Goal: Find specific page/section: Find specific page/section

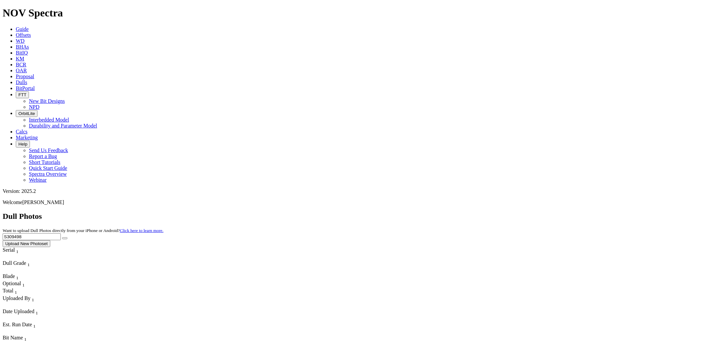
drag, startPoint x: 571, startPoint y: 33, endPoint x: 458, endPoint y: 28, distance: 113.5
click at [459, 212] on div "Dull Photos Want to upload Dull Photos directly from your iPhone or Android? Cl…" at bounding box center [351, 229] width 696 height 35
paste input "10460"
click at [62, 237] on button "submit" at bounding box center [64, 238] width 5 height 2
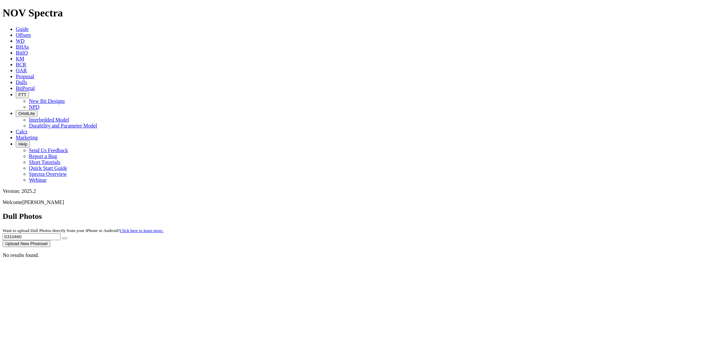
click at [298, 258] on div "No results found." at bounding box center [351, 255] width 696 height 6
drag, startPoint x: 566, startPoint y: 30, endPoint x: 494, endPoint y: 30, distance: 72.0
click at [494, 212] on div "Dull Photos Want to upload Dull Photos directly from your iPhone or Android? Cl…" at bounding box center [351, 229] width 696 height 35
paste input "1532"
type input "S311532"
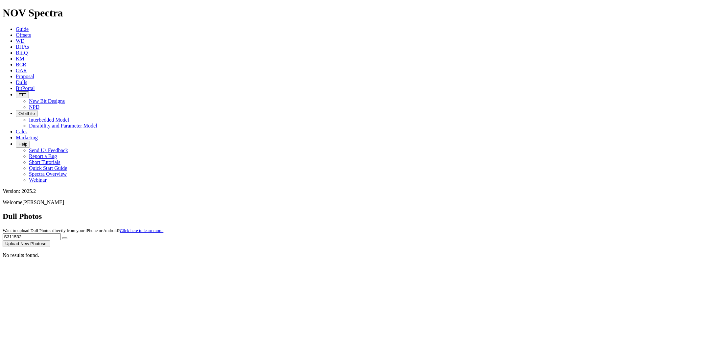
click at [62, 237] on button "submit" at bounding box center [64, 238] width 5 height 2
drag, startPoint x: 567, startPoint y: 31, endPoint x: 339, endPoint y: 20, distance: 227.7
click at [339, 212] on div "Dull Photos Want to upload Dull Photos directly from your iPhone or Android? Cl…" at bounding box center [351, 229] width 696 height 35
drag, startPoint x: 594, startPoint y: 30, endPoint x: 590, endPoint y: 30, distance: 4.0
click at [61, 233] on input "text" at bounding box center [32, 236] width 58 height 7
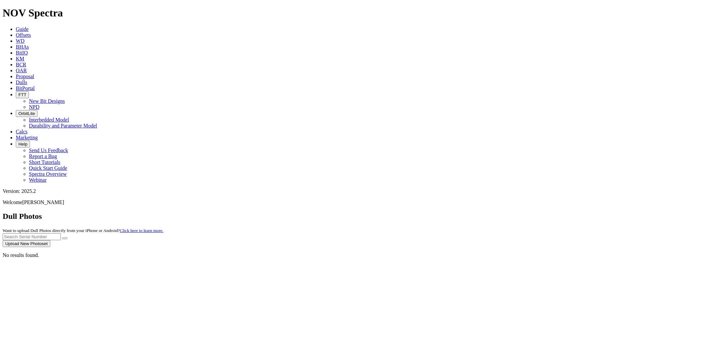
paste input "S305538"
click at [62, 237] on button "submit" at bounding box center [64, 238] width 5 height 2
drag, startPoint x: 566, startPoint y: 28, endPoint x: 451, endPoint y: 42, distance: 115.6
click at [464, 212] on div "Dull Photos Want to upload Dull Photos directly from your iPhone or Android? Cl…" at bounding box center [351, 229] width 696 height 35
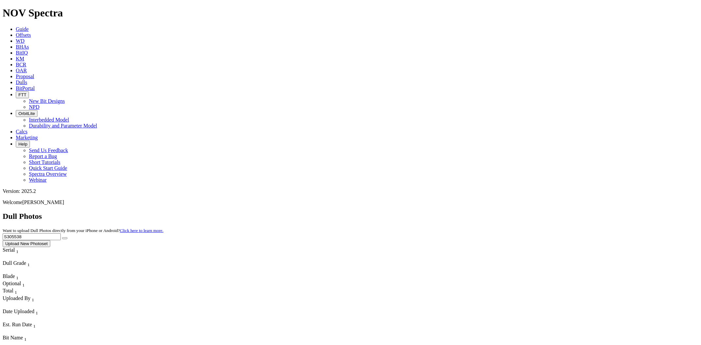
paste input "T301581"
click at [62, 237] on button "submit" at bounding box center [64, 238] width 5 height 2
drag, startPoint x: 579, startPoint y: 28, endPoint x: 467, endPoint y: 31, distance: 111.8
click at [486, 212] on div "Dull Photos Want to upload Dull Photos directly from your iPhone or Android? Cl…" at bounding box center [351, 229] width 696 height 35
paste input "S304398"
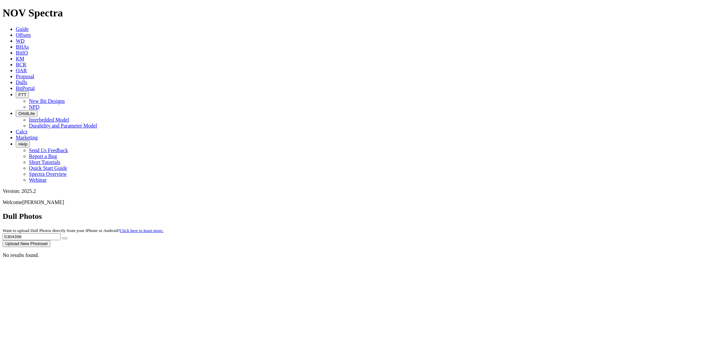
click at [62, 237] on button "submit" at bounding box center [64, 238] width 5 height 2
drag, startPoint x: 571, startPoint y: 27, endPoint x: 512, endPoint y: 30, distance: 59.5
click at [512, 212] on div "Dull Photos Want to upload Dull Photos directly from your iPhone or Android? Cl…" at bounding box center [351, 229] width 696 height 35
paste input "11272"
click at [62, 237] on button "submit" at bounding box center [64, 238] width 5 height 2
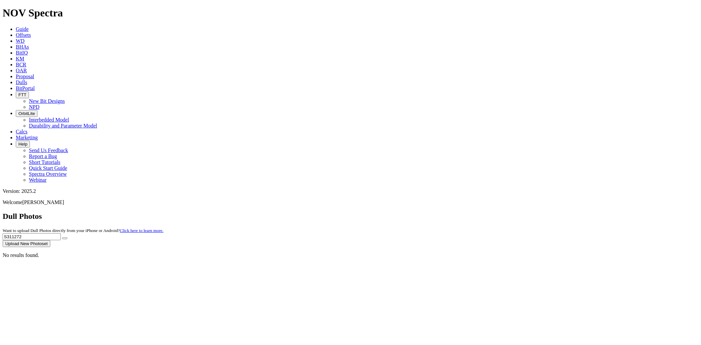
drag, startPoint x: 189, startPoint y: 163, endPoint x: 180, endPoint y: 160, distance: 9.2
click at [186, 252] on div "No results found." at bounding box center [351, 255] width 696 height 6
drag, startPoint x: 566, startPoint y: 30, endPoint x: 479, endPoint y: 29, distance: 87.1
click at [487, 212] on div "Dull Photos Want to upload Dull Photos directly from your iPhone or Android? Cl…" at bounding box center [351, 229] width 696 height 35
paste input "09084"
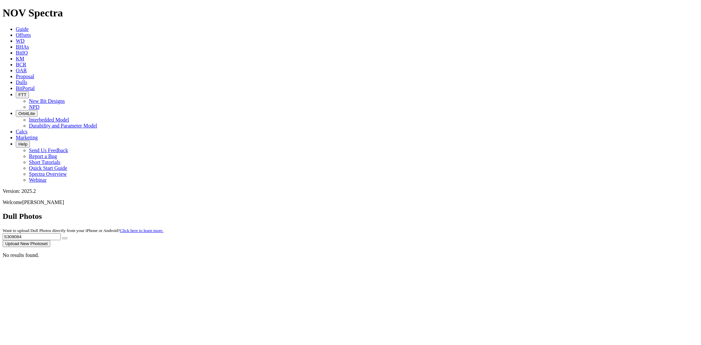
click at [62, 237] on button "submit" at bounding box center [64, 238] width 5 height 2
drag, startPoint x: 583, startPoint y: 30, endPoint x: 458, endPoint y: 24, distance: 125.1
click at [458, 212] on div "Dull Photos Want to upload Dull Photos directly from your iPhone or Android? Cl…" at bounding box center [351, 229] width 696 height 35
paste input "10081"
click at [62, 237] on button "submit" at bounding box center [64, 238] width 5 height 2
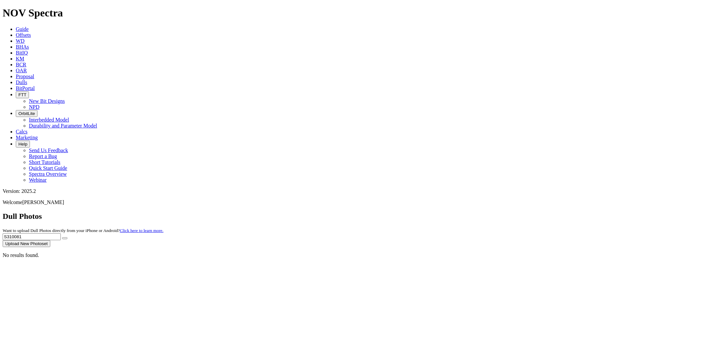
click at [633, 252] on div "No results found." at bounding box center [351, 255] width 696 height 6
drag, startPoint x: 565, startPoint y: 26, endPoint x: 534, endPoint y: 28, distance: 31.6
click at [535, 212] on div "Dull Photos Want to upload Dull Photos directly from your iPhone or Android? Cl…" at bounding box center [351, 229] width 696 height 35
paste input "09509"
click at [62, 237] on button "submit" at bounding box center [64, 238] width 5 height 2
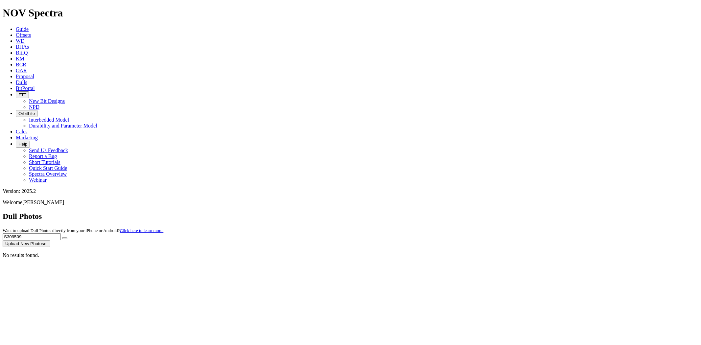
drag, startPoint x: 566, startPoint y: 28, endPoint x: 481, endPoint y: 35, distance: 85.4
click at [481, 212] on div "Dull Photos Want to upload Dull Photos directly from your iPhone or Android? Cl…" at bounding box center [351, 229] width 696 height 35
paste input "11336"
click at [62, 237] on button "submit" at bounding box center [64, 238] width 5 height 2
drag, startPoint x: 562, startPoint y: 29, endPoint x: 530, endPoint y: 29, distance: 32.2
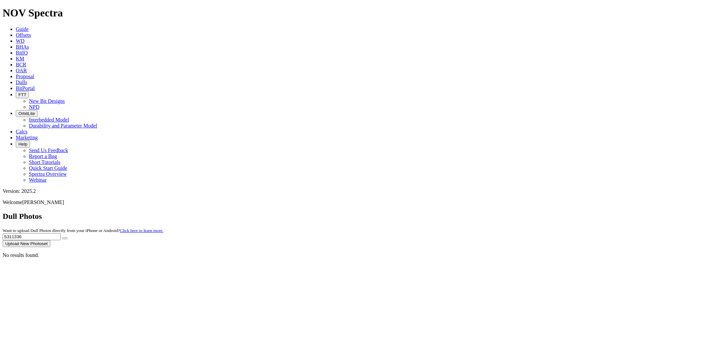
click at [530, 212] on div "Dull Photos Want to upload Dull Photos directly from your iPhone or Android? Cl…" at bounding box center [351, 229] width 696 height 35
paste input "288639"
click at [62, 237] on button "submit" at bounding box center [64, 238] width 5 height 2
drag, startPoint x: 569, startPoint y: 30, endPoint x: 515, endPoint y: 29, distance: 53.9
click at [515, 212] on div "Dull Photos Want to upload Dull Photos directly from your iPhone or Android? Cl…" at bounding box center [351, 229] width 696 height 35
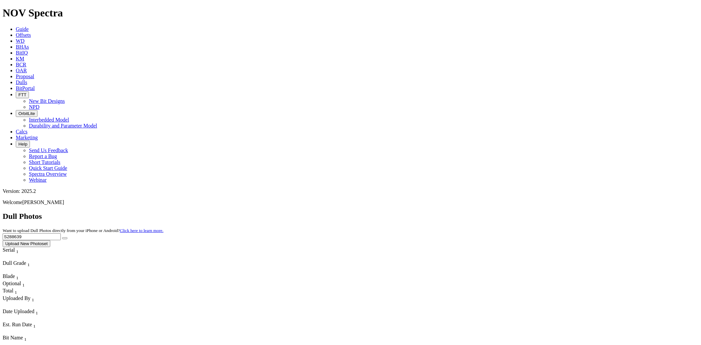
paste input "31087"
click at [62, 237] on button "submit" at bounding box center [64, 238] width 5 height 2
drag, startPoint x: 580, startPoint y: 28, endPoint x: 505, endPoint y: 28, distance: 75.3
click at [505, 212] on div "Dull Photos Want to upload Dull Photos directly from your iPhone or Android? Cl…" at bounding box center [351, 229] width 696 height 35
paste input "05536"
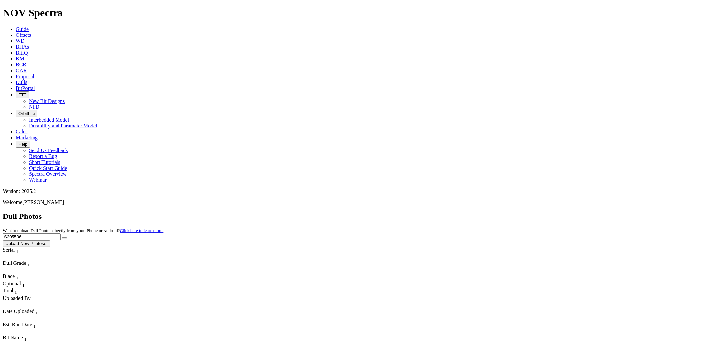
click at [62, 237] on button "submit" at bounding box center [64, 238] width 5 height 2
drag, startPoint x: 573, startPoint y: 27, endPoint x: 517, endPoint y: 28, distance: 55.2
click at [517, 212] on div "Dull Photos Want to upload Dull Photos directly from your iPhone or Android? Cl…" at bounding box center [351, 229] width 696 height 35
paste input "9508"
click at [62, 237] on button "submit" at bounding box center [64, 238] width 5 height 2
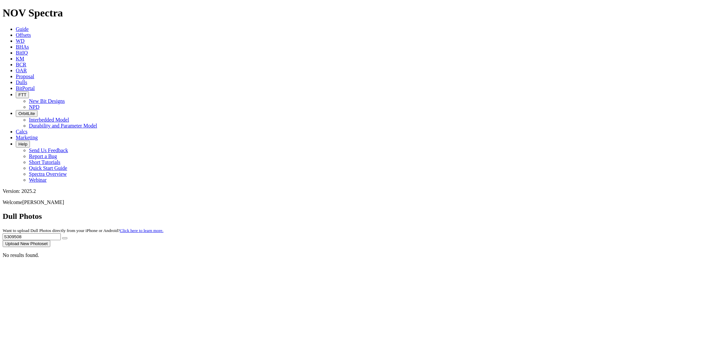
drag, startPoint x: 564, startPoint y: 30, endPoint x: 515, endPoint y: 31, distance: 48.7
click at [518, 212] on div "Dull Photos Want to upload Dull Photos directly from your iPhone or Android? Cl…" at bounding box center [351, 229] width 696 height 35
paste input "T301584"
click at [62, 237] on button "submit" at bounding box center [64, 238] width 5 height 2
drag, startPoint x: 569, startPoint y: 29, endPoint x: 526, endPoint y: 29, distance: 43.1
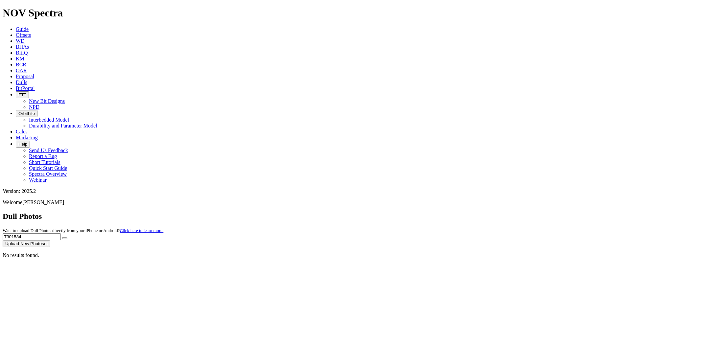
click at [527, 212] on div "Dull Photos Want to upload Dull Photos directly from your iPhone or Android? Cl…" at bounding box center [351, 229] width 696 height 35
paste input "S310508"
click at [62, 237] on button "submit" at bounding box center [64, 238] width 5 height 2
drag, startPoint x: 578, startPoint y: 28, endPoint x: 519, endPoint y: 28, distance: 58.8
click at [518, 212] on div "Dull Photos Want to upload Dull Photos directly from your iPhone or Android? Cl…" at bounding box center [351, 229] width 696 height 35
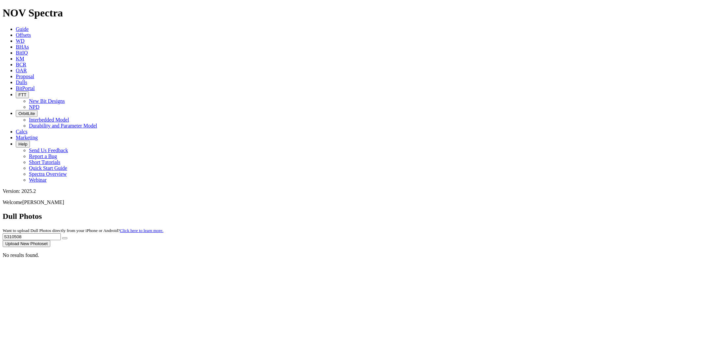
paste input "09509"
click at [62, 237] on button "submit" at bounding box center [64, 238] width 5 height 2
drag, startPoint x: 567, startPoint y: 31, endPoint x: 525, endPoint y: 30, distance: 42.4
click at [525, 212] on div "Dull Photos Want to upload Dull Photos directly from your iPhone or Android? Cl…" at bounding box center [351, 229] width 696 height 35
paste input "10460"
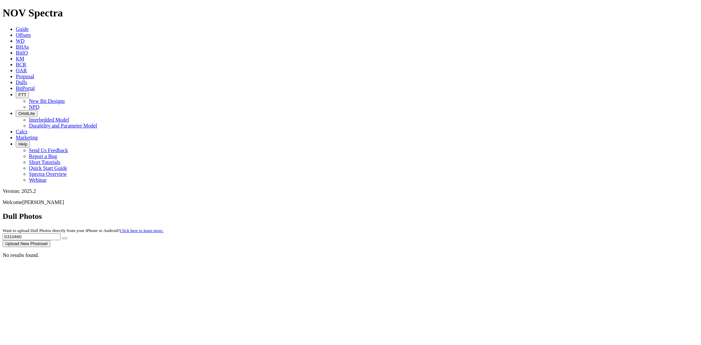
click at [62, 237] on button "submit" at bounding box center [64, 238] width 5 height 2
drag, startPoint x: 579, startPoint y: 32, endPoint x: 519, endPoint y: 32, distance: 60.5
click at [520, 212] on div "Dull Photos Want to upload Dull Photos directly from your iPhone or Android? Cl…" at bounding box center [351, 229] width 696 height 35
paste input "293"
click at [62, 237] on button "submit" at bounding box center [64, 238] width 5 height 2
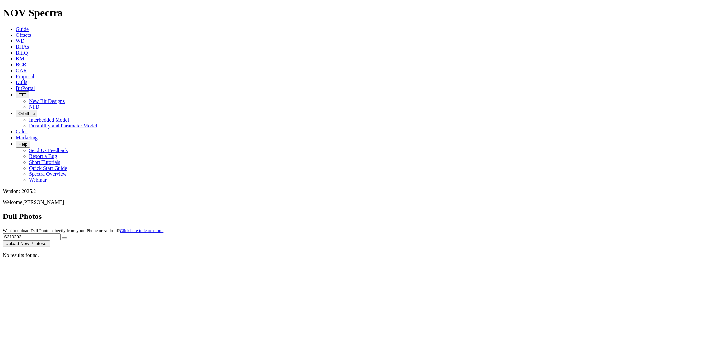
drag, startPoint x: 566, startPoint y: 30, endPoint x: 484, endPoint y: 32, distance: 82.5
click at [484, 212] on div "Dull Photos Want to upload Dull Photos directly from your iPhone or Android? Cl…" at bounding box center [351, 229] width 696 height 35
paste input "064"
click at [62, 237] on button "submit" at bounding box center [64, 238] width 5 height 2
drag, startPoint x: 568, startPoint y: 31, endPoint x: 504, endPoint y: 31, distance: 64.1
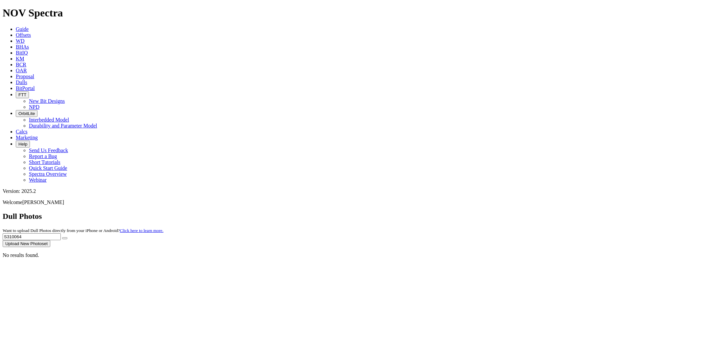
click at [504, 212] on div "Dull Photos Want to upload Dull Photos directly from your iPhone or Android? Cl…" at bounding box center [351, 229] width 696 height 35
paste input "05051"
click at [62, 237] on button "submit" at bounding box center [64, 238] width 5 height 2
drag, startPoint x: 564, startPoint y: 30, endPoint x: 528, endPoint y: 31, distance: 35.5
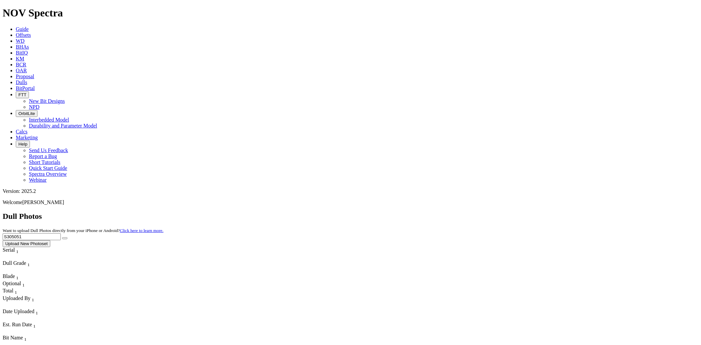
click at [528, 212] on div "Dull Photos Want to upload Dull Photos directly from your iPhone or Android? Cl…" at bounding box center [351, 229] width 696 height 35
paste input "1844"
click at [62, 237] on button "submit" at bounding box center [64, 238] width 5 height 2
drag, startPoint x: 566, startPoint y: 30, endPoint x: 526, endPoint y: 31, distance: 40.1
click at [526, 212] on div "Dull Photos Want to upload Dull Photos directly from your iPhone or Android? Cl…" at bounding box center [351, 229] width 696 height 35
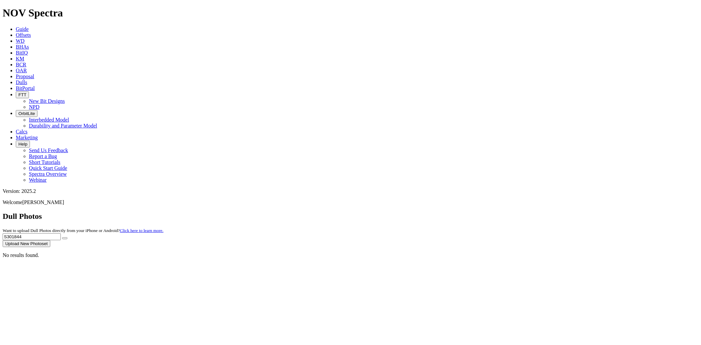
paste input "5987"
click at [62, 237] on button "submit" at bounding box center [64, 238] width 5 height 2
drag, startPoint x: 566, startPoint y: 29, endPoint x: 529, endPoint y: 28, distance: 36.5
click at [529, 212] on div "Dull Photos Want to upload Dull Photos directly from your iPhone or Android? Cl…" at bounding box center [351, 229] width 696 height 35
paste input "1845"
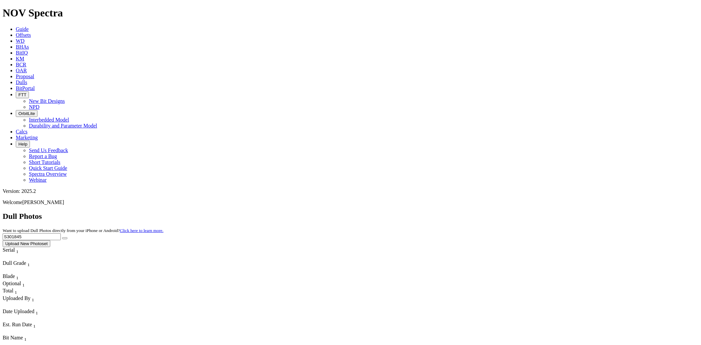
click at [62, 237] on button "submit" at bounding box center [64, 238] width 5 height 2
drag, startPoint x: 568, startPoint y: 30, endPoint x: 541, endPoint y: 30, distance: 27.0
click at [524, 212] on div "Dull Photos Want to upload Dull Photos directly from your iPhone or Android? Cl…" at bounding box center [351, 229] width 696 height 35
paste input "10882"
click at [62, 237] on button "submit" at bounding box center [64, 238] width 5 height 2
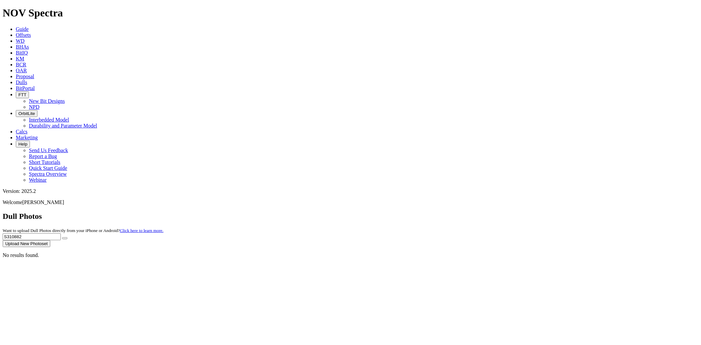
drag, startPoint x: 573, startPoint y: 28, endPoint x: 532, endPoint y: 31, distance: 41.9
click at [532, 212] on div "Dull Photos Want to upload Dull Photos directly from your iPhone or Android? Cl…" at bounding box center [351, 229] width 696 height 35
paste input "067"
click at [62, 237] on button "submit" at bounding box center [64, 238] width 5 height 2
drag, startPoint x: 561, startPoint y: 31, endPoint x: 518, endPoint y: 30, distance: 43.1
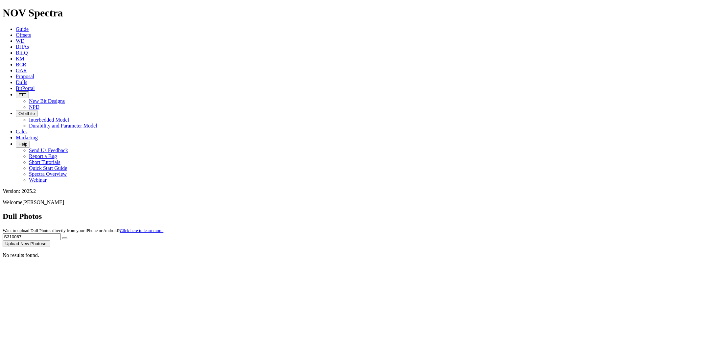
click at [518, 212] on div "Dull Photos Want to upload Dull Photos directly from your iPhone or Android? Cl…" at bounding box center [351, 229] width 696 height 35
click at [62, 237] on button "submit" at bounding box center [64, 238] width 5 height 2
drag, startPoint x: 573, startPoint y: 31, endPoint x: 517, endPoint y: 33, distance: 56.2
click at [517, 212] on div "Dull Photos Want to upload Dull Photos directly from your iPhone or Android? Cl…" at bounding box center [351, 229] width 696 height 35
paste input "09325"
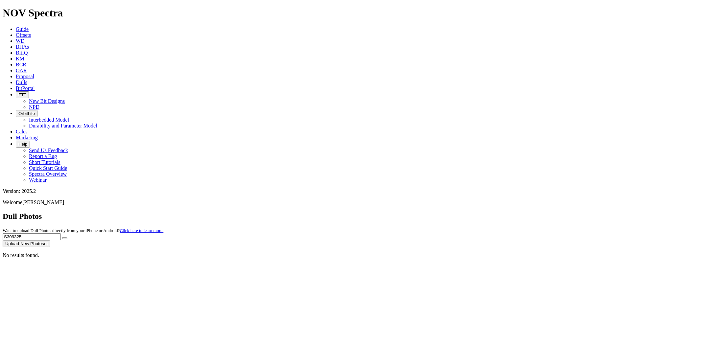
click at [62, 237] on button "submit" at bounding box center [64, 238] width 5 height 2
drag, startPoint x: 568, startPoint y: 30, endPoint x: 518, endPoint y: 34, distance: 50.5
click at [518, 212] on div "Dull Photos Want to upload Dull Photos directly from your iPhone or Android? Cl…" at bounding box center [351, 229] width 696 height 35
paste input "8422"
click at [62, 237] on button "submit" at bounding box center [64, 238] width 5 height 2
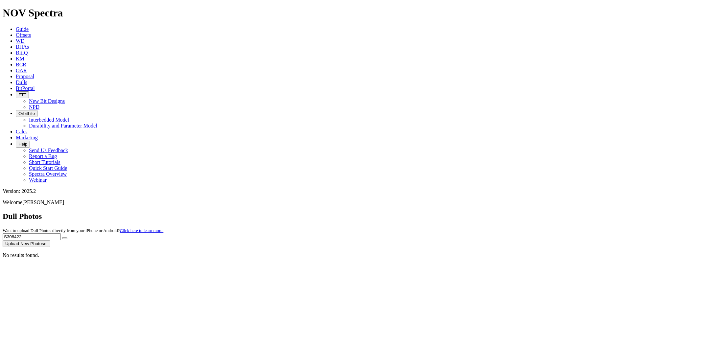
drag, startPoint x: 565, startPoint y: 31, endPoint x: 531, endPoint y: 26, distance: 33.8
click at [531, 212] on div "Dull Photos Want to upload Dull Photos directly from your iPhone or Android? Cl…" at bounding box center [351, 229] width 696 height 35
click at [61, 233] on input "S308422" at bounding box center [32, 236] width 58 height 7
click at [62, 237] on button "submit" at bounding box center [64, 238] width 5 height 2
drag, startPoint x: 572, startPoint y: 30, endPoint x: 518, endPoint y: 30, distance: 54.2
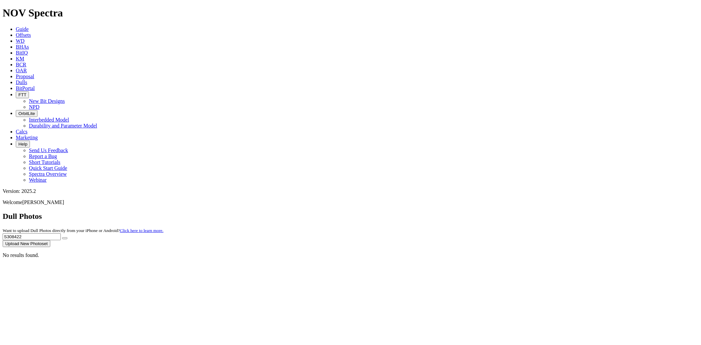
click at [520, 212] on div "Dull Photos Want to upload Dull Photos directly from your iPhone or Android? Cl…" at bounding box center [351, 229] width 696 height 35
paste input "1073"
type input "S310732"
click at [62, 237] on button "submit" at bounding box center [64, 238] width 5 height 2
